Goal: Transaction & Acquisition: Purchase product/service

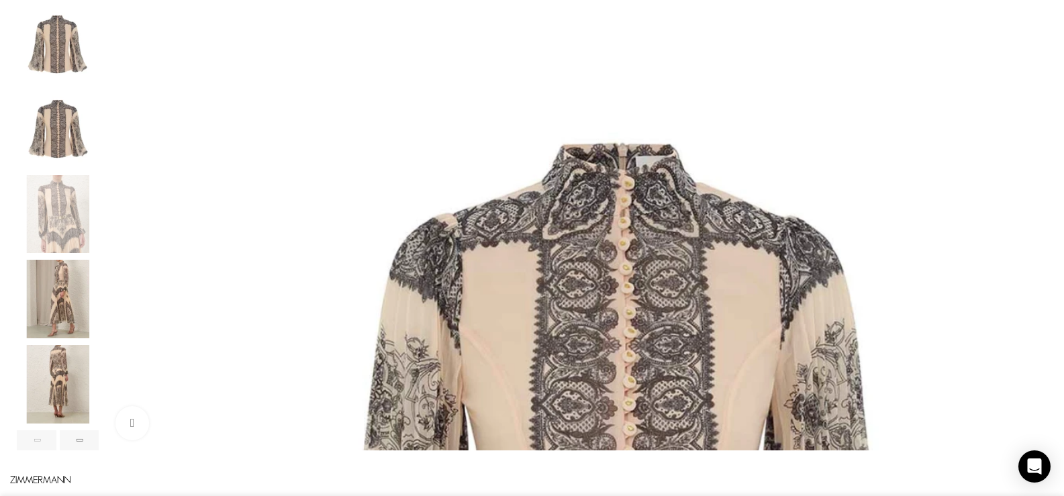
scroll to position [0, 707]
click at [99, 385] on img "5 / 8" at bounding box center [58, 384] width 82 height 79
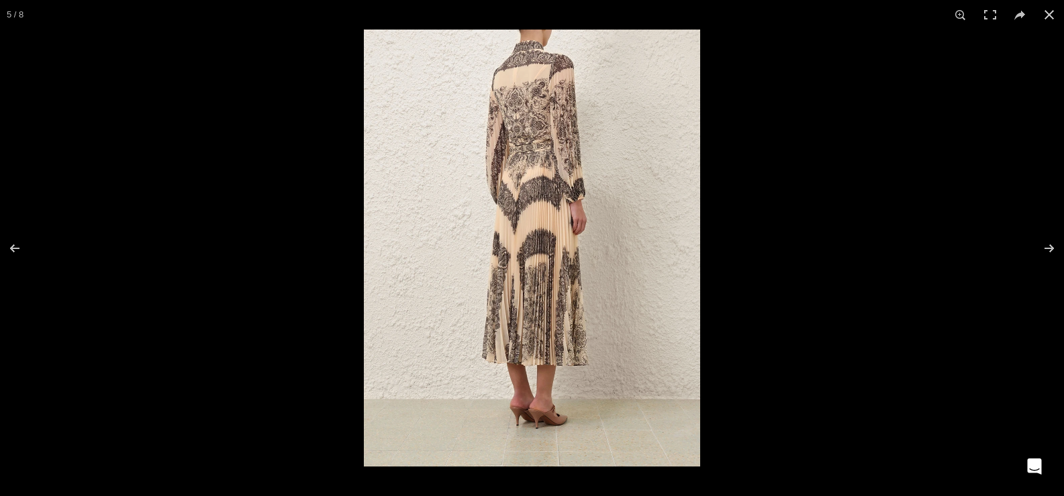
click at [498, 234] on img at bounding box center [532, 248] width 336 height 437
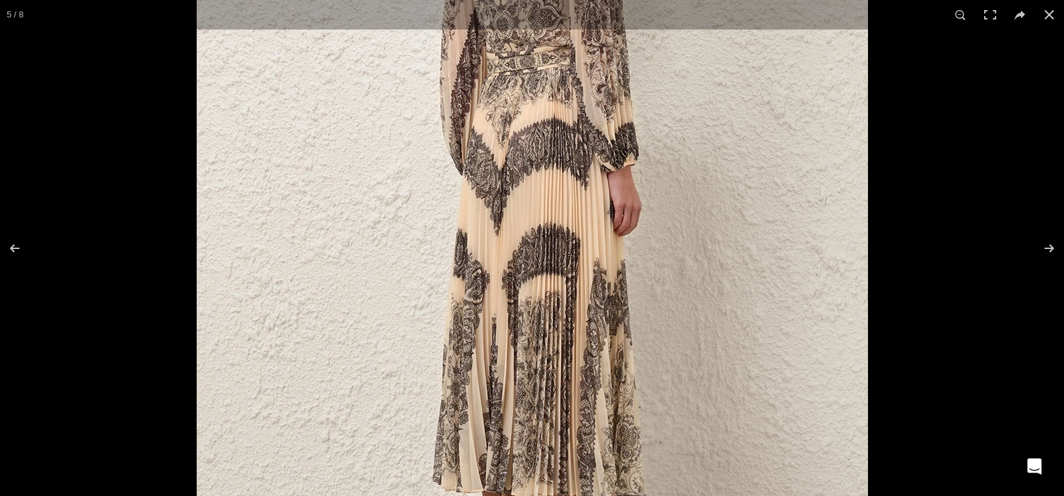
click at [498, 234] on img at bounding box center [532, 262] width 671 height 872
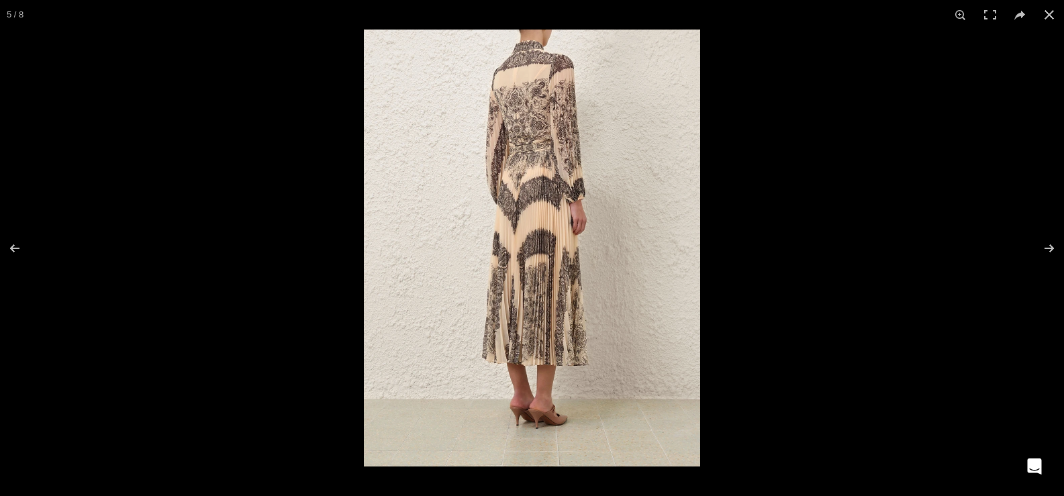
click at [498, 234] on img at bounding box center [532, 248] width 336 height 437
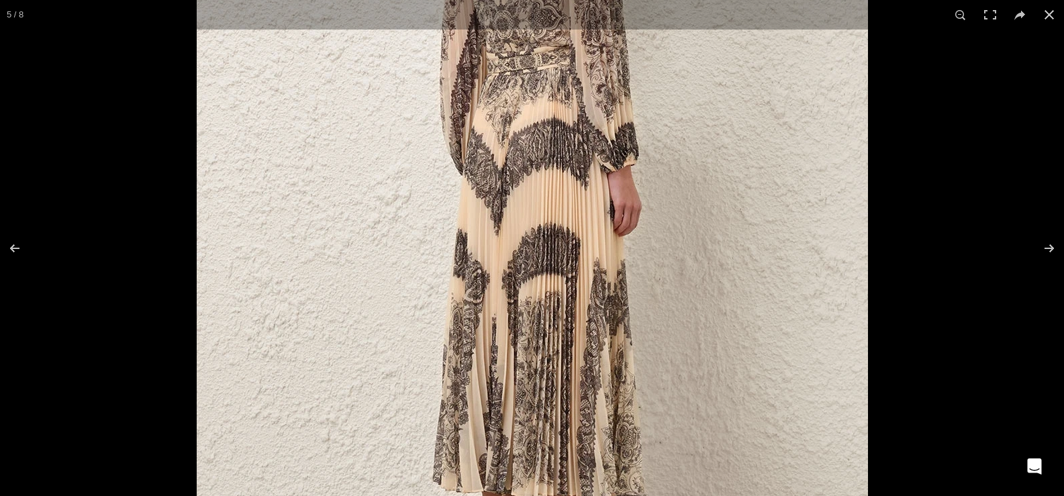
scroll to position [0, 848]
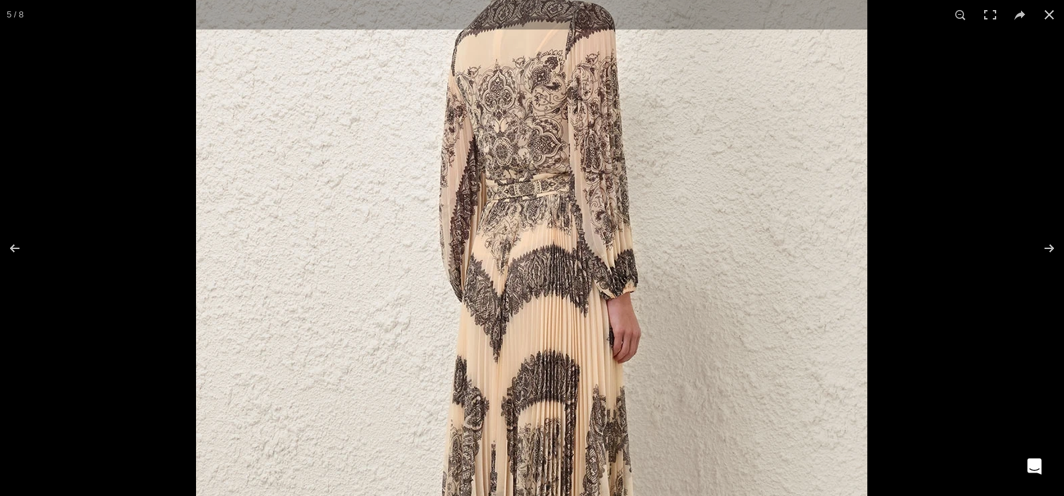
drag, startPoint x: 513, startPoint y: 207, endPoint x: 511, endPoint y: 309, distance: 102.0
click at [511, 309] on img at bounding box center [531, 389] width 671 height 872
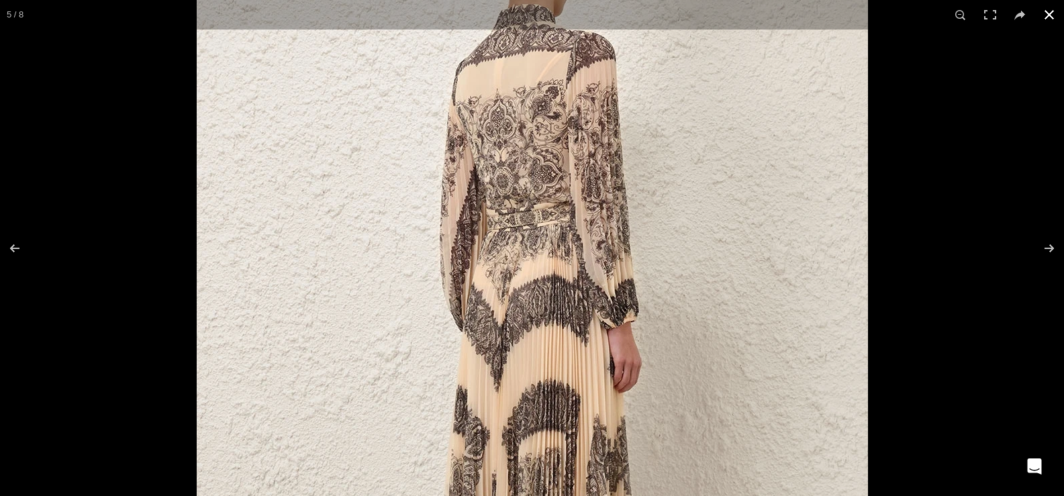
click at [1045, 13] on button at bounding box center [1049, 15] width 30 height 30
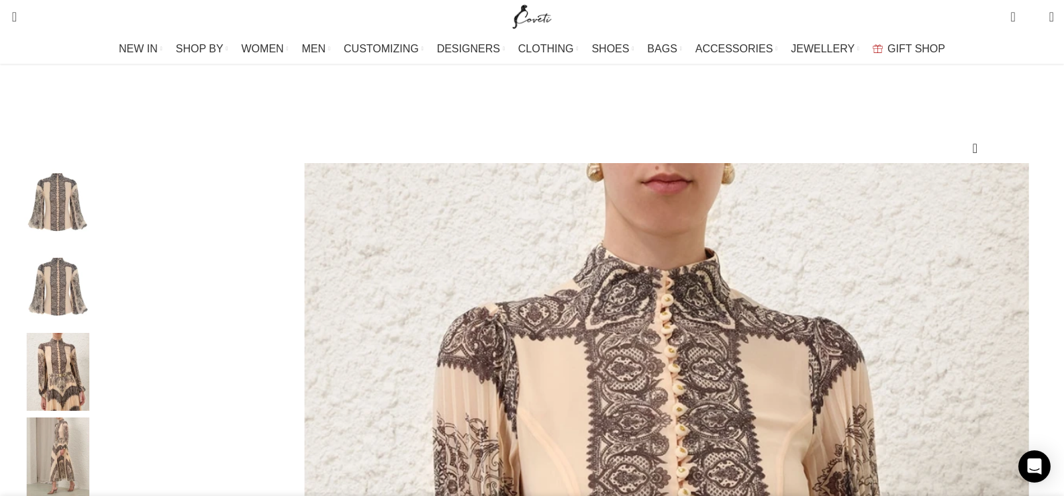
scroll to position [134, 0]
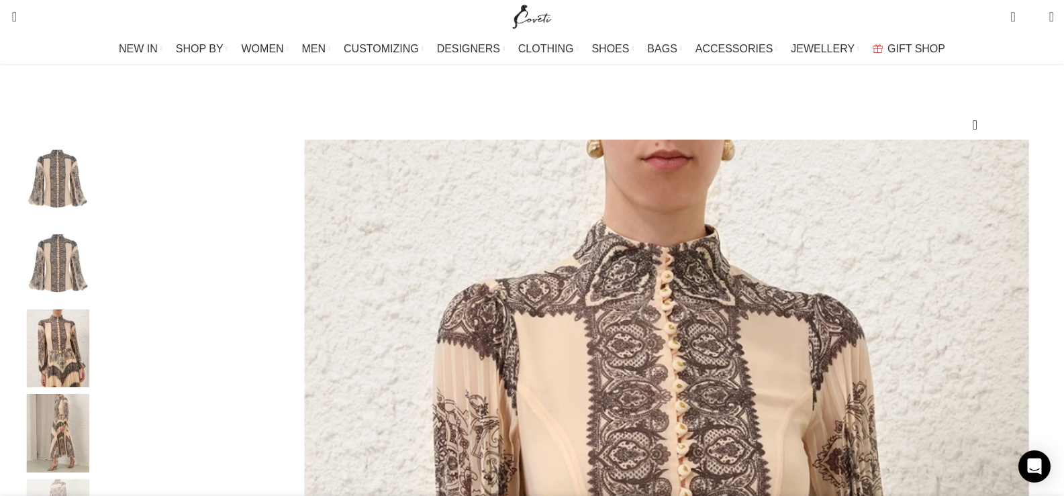
drag, startPoint x: 674, startPoint y: 83, endPoint x: 744, endPoint y: 145, distance: 93.2
drag, startPoint x: 756, startPoint y: 142, endPoint x: 690, endPoint y: 83, distance: 88.4
